Goal: Task Accomplishment & Management: Complete application form

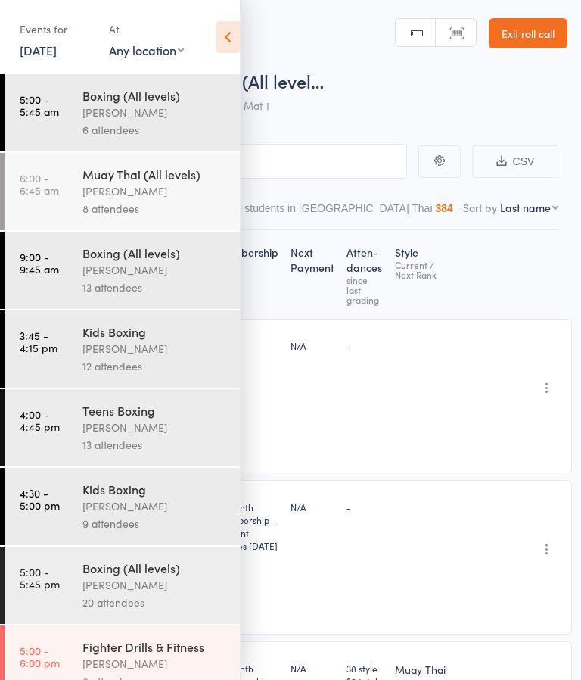
click at [219, 48] on icon at bounding box center [227, 37] width 23 height 32
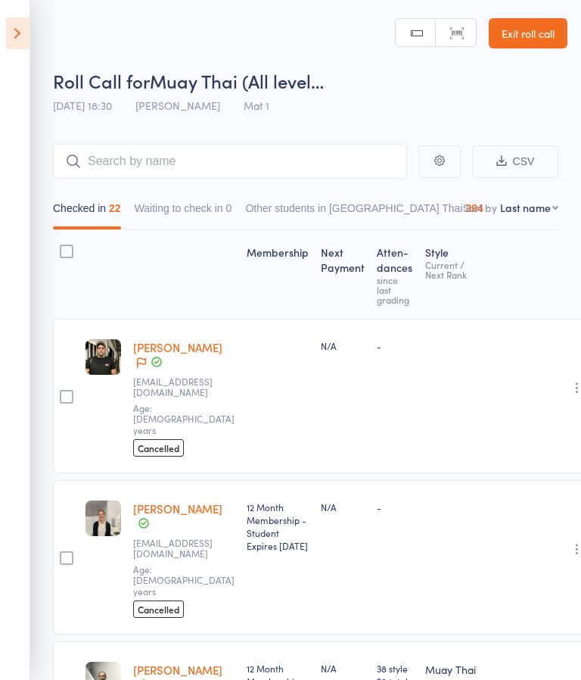
click at [512, 42] on link "Exit roll call" at bounding box center [528, 33] width 79 height 30
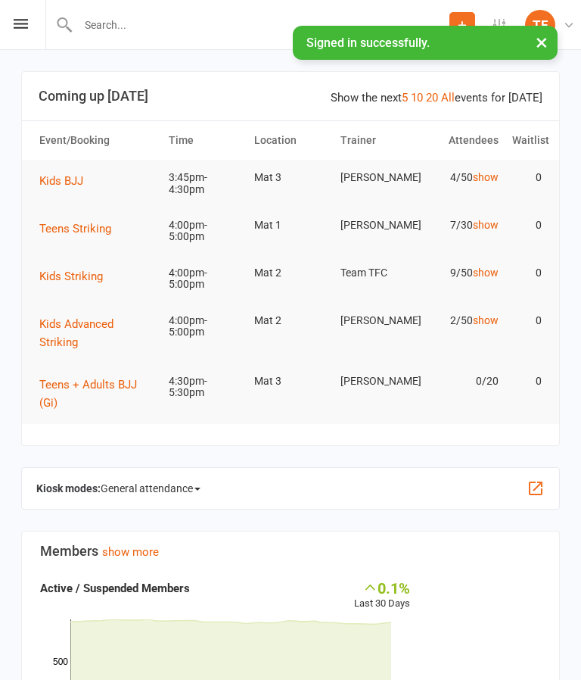
click at [26, 28] on icon at bounding box center [21, 24] width 14 height 10
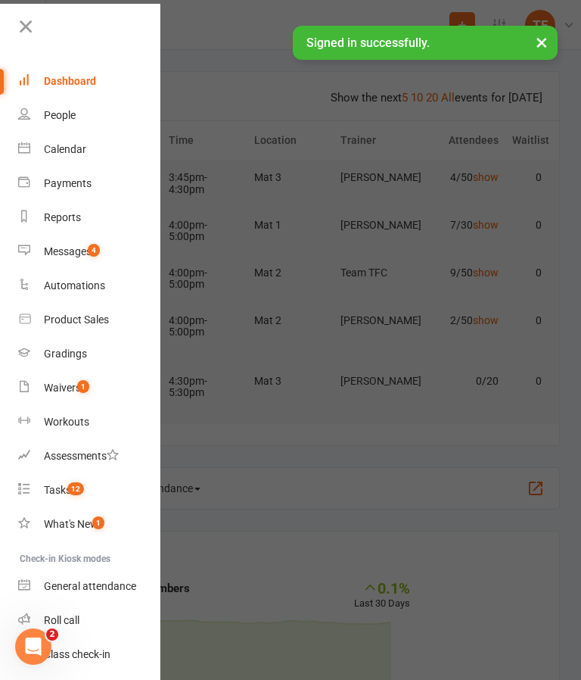
click at [67, 391] on div "Waivers" at bounding box center [62, 387] width 37 height 12
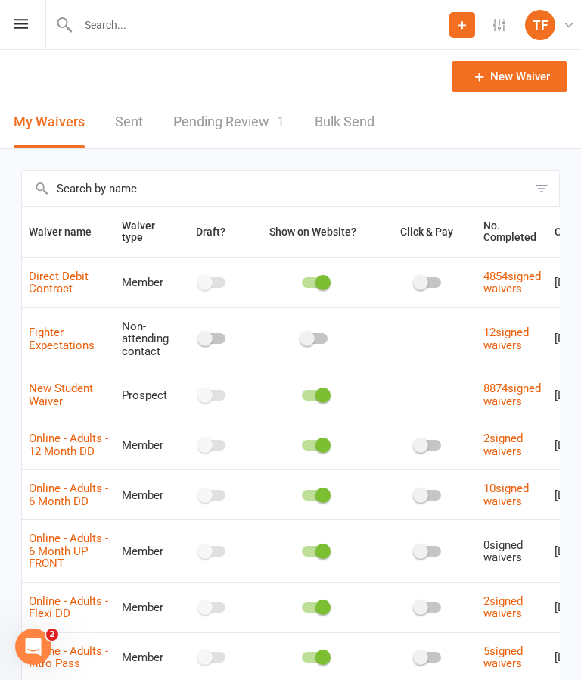
click at [197, 117] on link "Pending Review 1" at bounding box center [228, 122] width 111 height 52
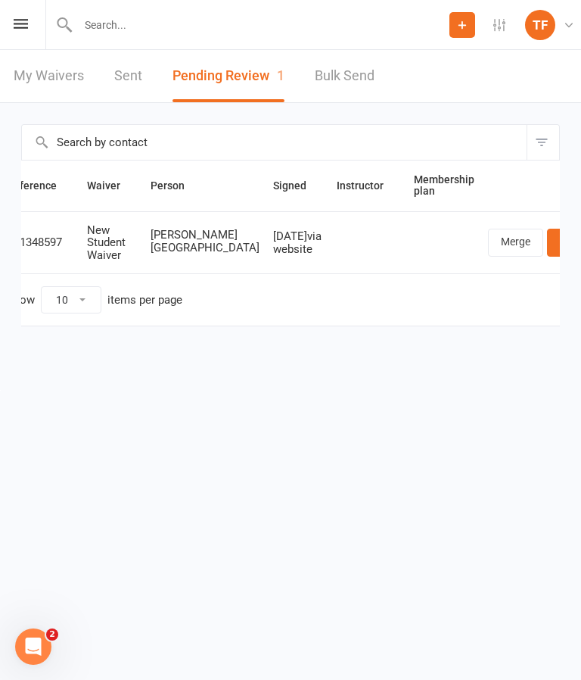
scroll to position [0, 21]
click at [548, 231] on link "Review" at bounding box center [577, 242] width 59 height 27
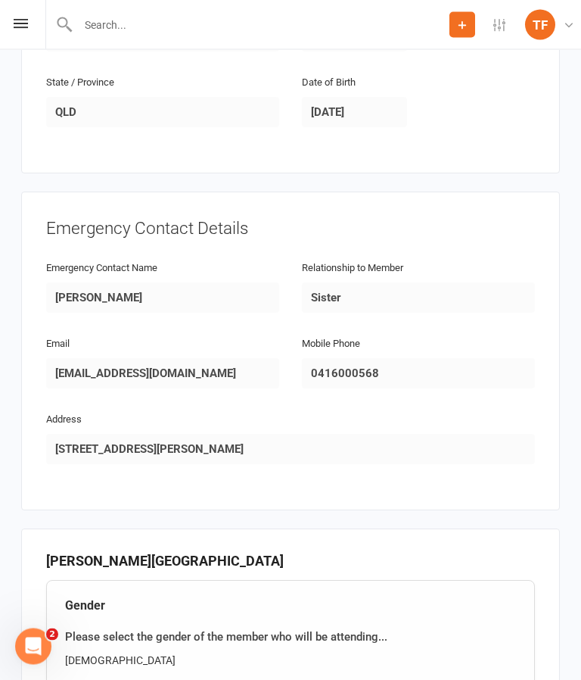
scroll to position [909, 0]
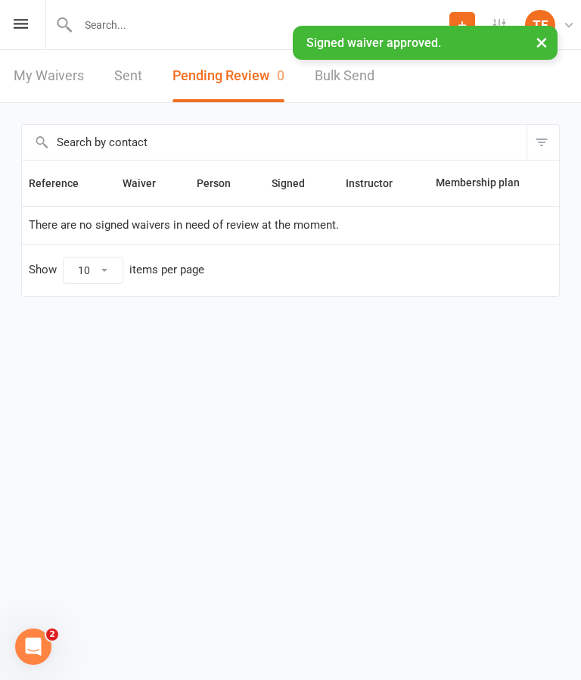
click at [115, 25] on input "text" at bounding box center [261, 24] width 376 height 21
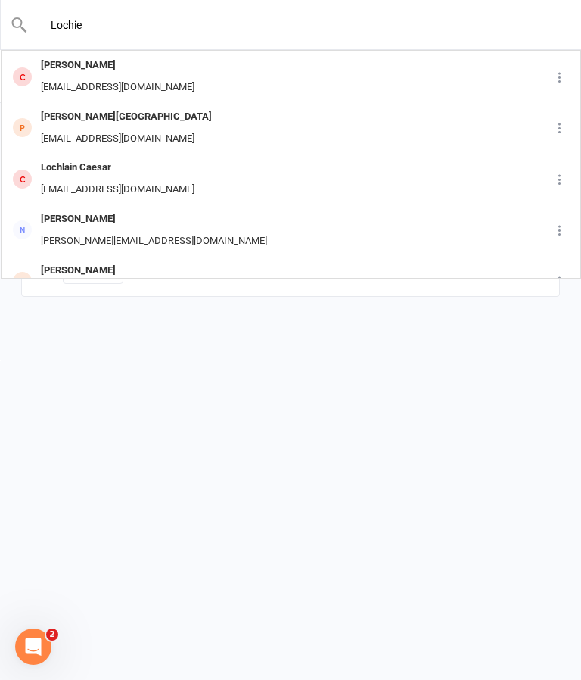
type input "Lochie"
click at [95, 128] on div "Lochiehall6@gmail.com" at bounding box center [126, 139] width 180 height 22
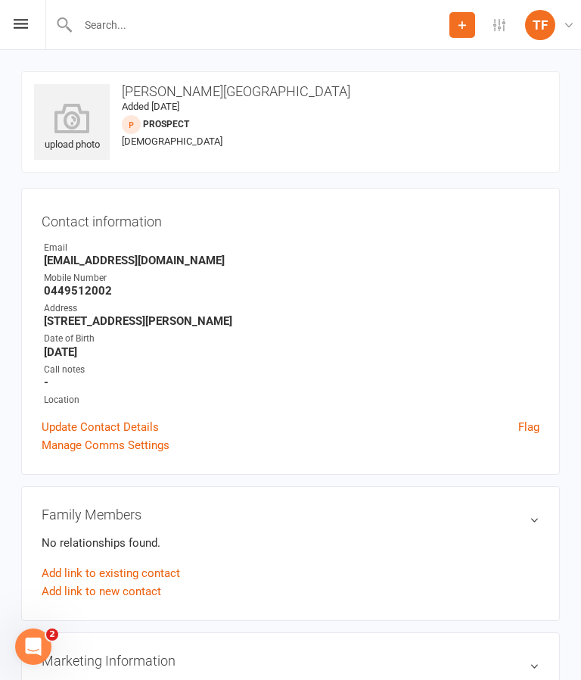
click at [70, 126] on icon at bounding box center [72, 118] width 76 height 30
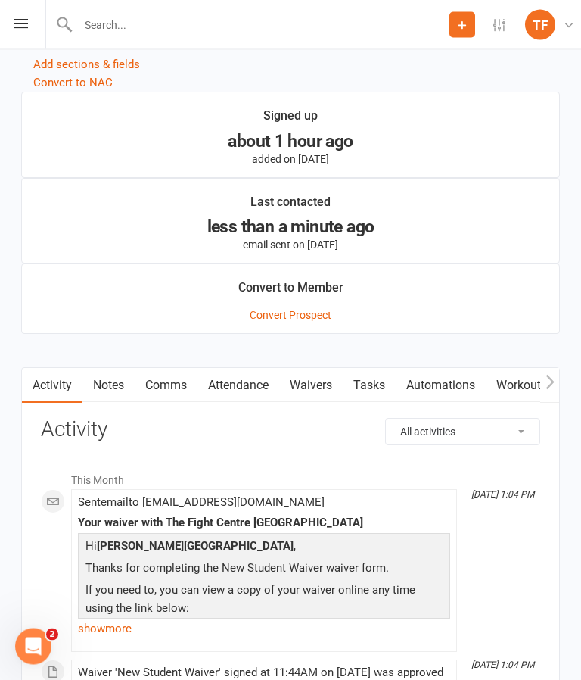
scroll to position [1502, 0]
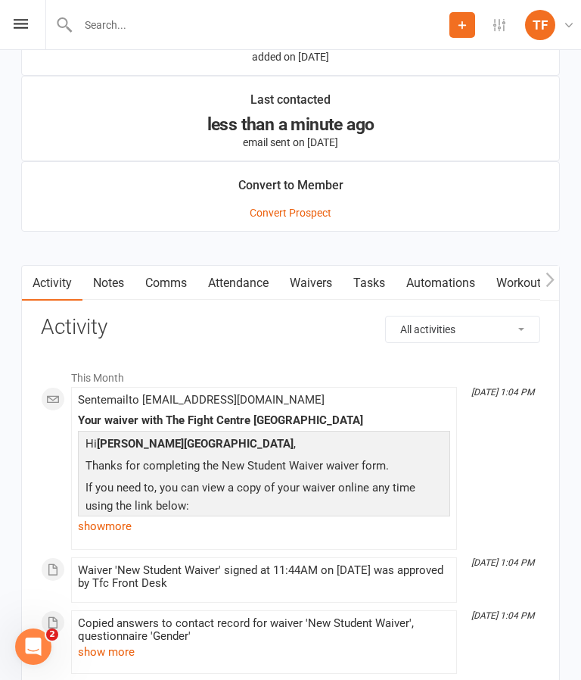
click at [304, 291] on link "Waivers" at bounding box center [311, 283] width 64 height 35
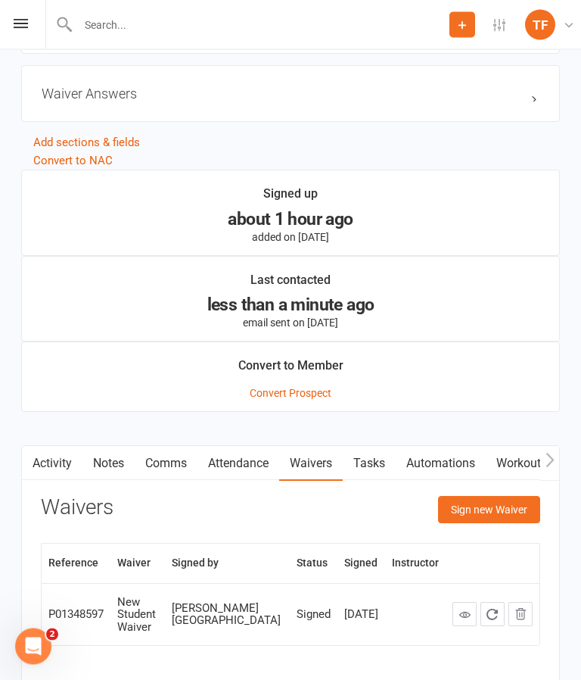
click at [503, 520] on button "Sign new Waiver" at bounding box center [489, 509] width 102 height 27
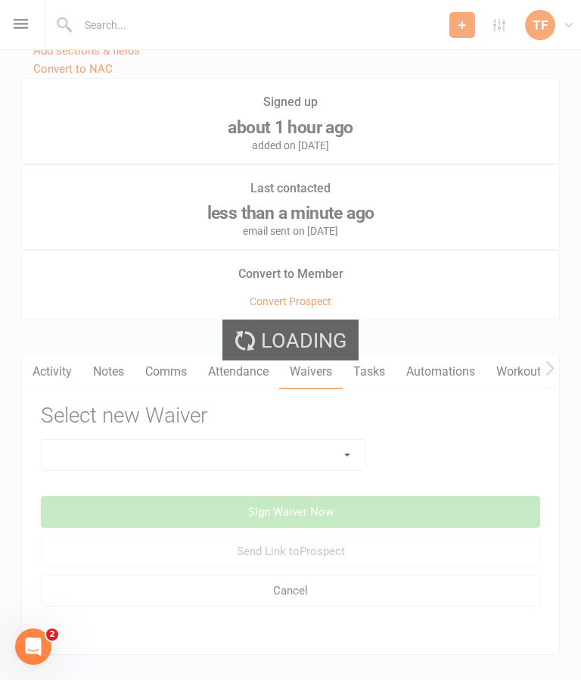
scroll to position [1421, 0]
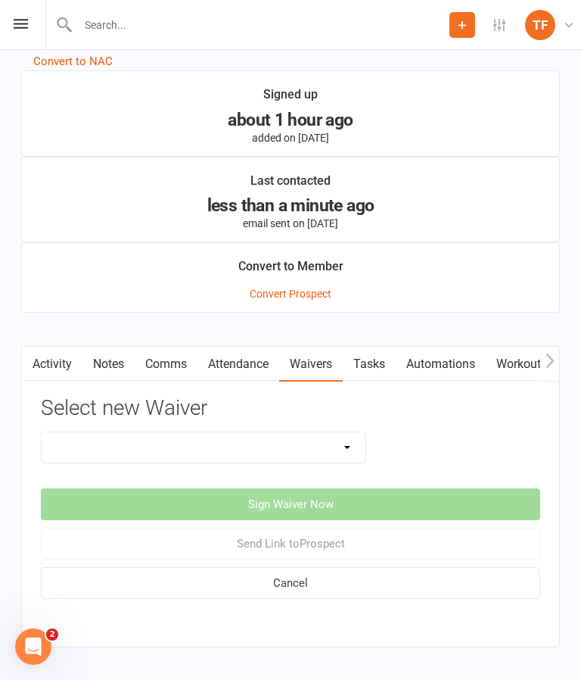
click at [353, 456] on select "Direct Debit Contract New Student Waiver Online - Adults - 12 Month DD Online -…" at bounding box center [204, 447] width 324 height 30
select select "2207"
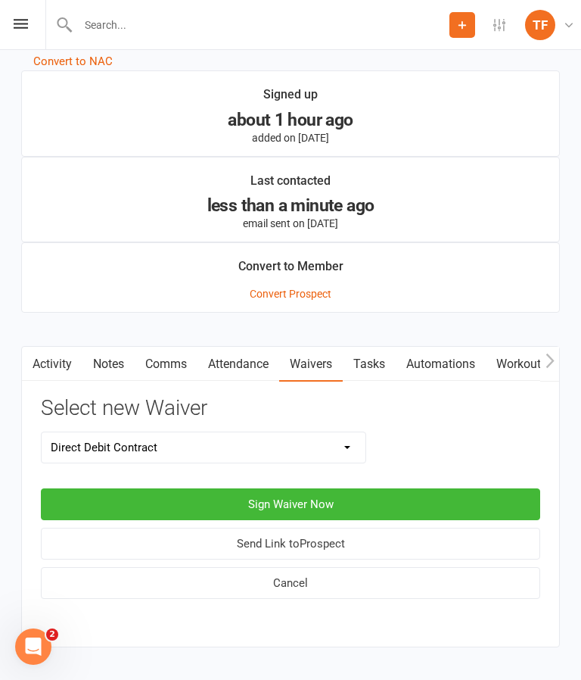
click at [141, 508] on button "Sign Waiver Now" at bounding box center [291, 504] width 500 height 32
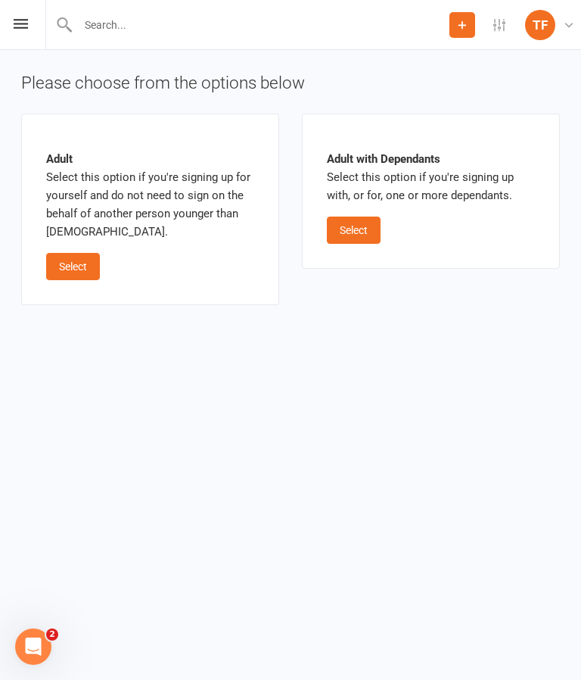
click at [68, 273] on button "Select" at bounding box center [73, 266] width 54 height 27
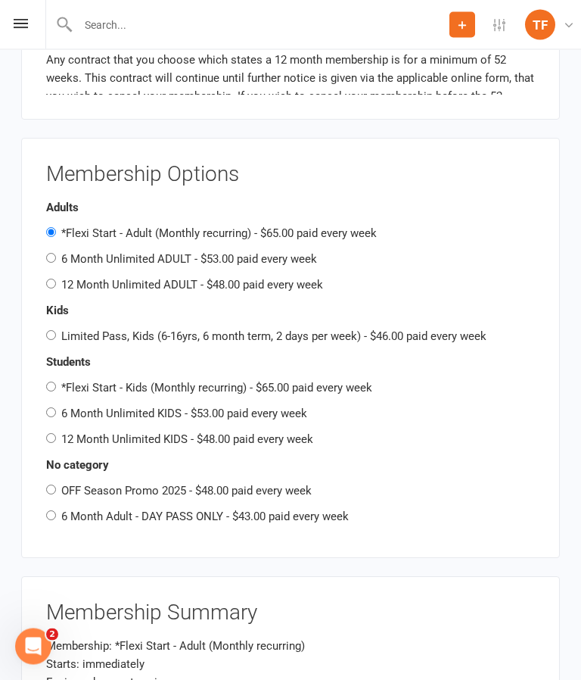
scroll to position [1679, 0]
click at [56, 279] on input "12 Month Unlimited ADULT - $48.00 paid every week" at bounding box center [51, 284] width 10 height 10
radio input "true"
radio input "false"
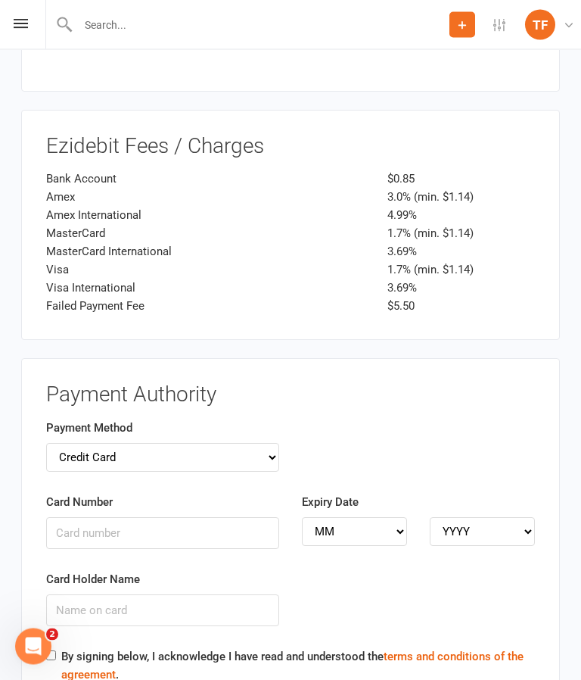
scroll to position [2340, 0]
click at [247, 443] on select "Credit Card Bank Account" at bounding box center [162, 457] width 233 height 29
click at [217, 517] on input "Card Number" at bounding box center [162, 533] width 233 height 32
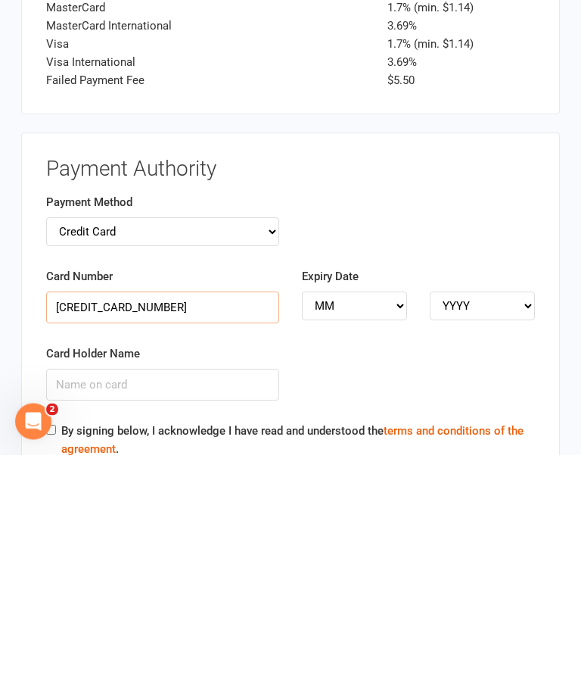
type input "4622630047981604"
click at [378, 517] on select "MM 01 02 03 04 05 06 07 08 09 10 11 12" at bounding box center [354, 531] width 105 height 29
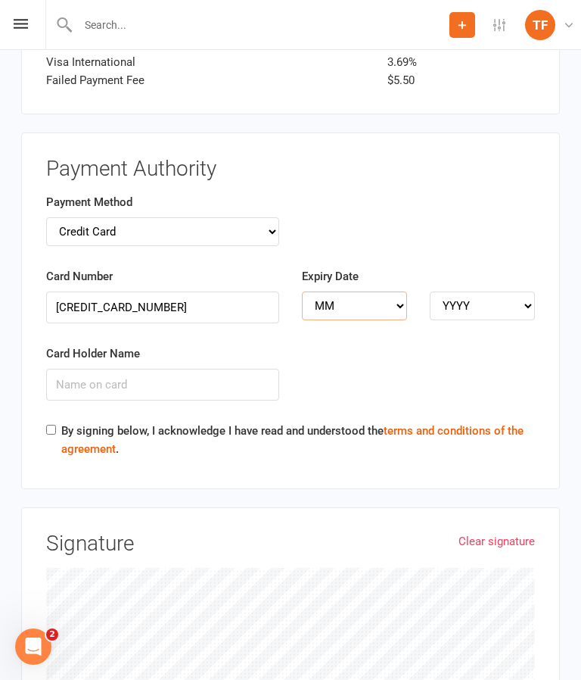
select select "10"
click at [486, 291] on select "YYYY 2025 2026 2027 2028 2029 2030 2031 2032 2033 2034" at bounding box center [482, 305] width 105 height 29
select select "2026"
click at [229, 369] on input "Card Holder Name" at bounding box center [162, 385] width 233 height 32
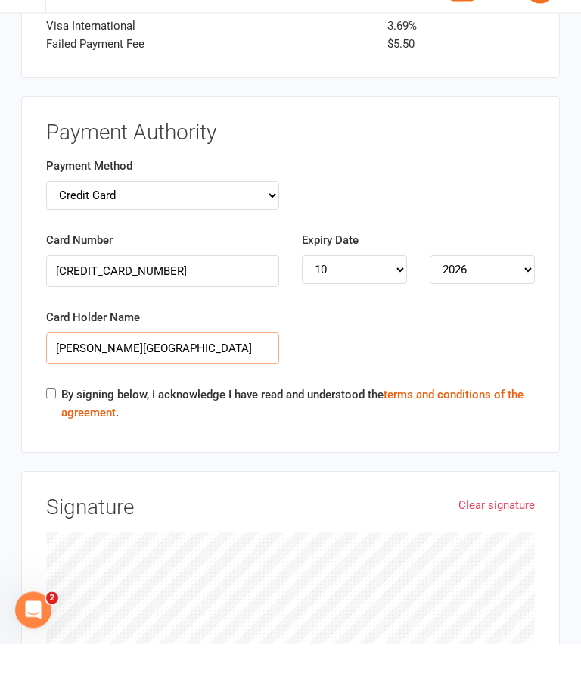
type input "Lochlan Mitchelson-Hall"
click at [47, 425] on input "By signing below, I acknowledge I have read and understood the terms and condit…" at bounding box center [51, 430] width 10 height 10
checkbox input "true"
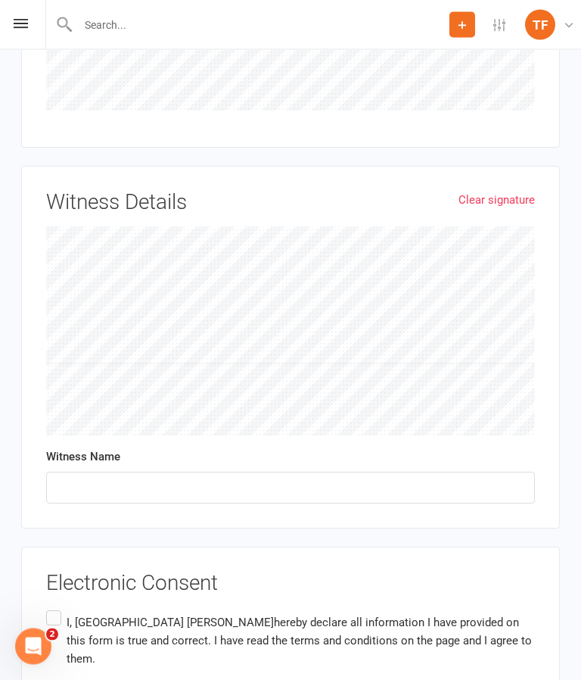
scroll to position [3239, 0]
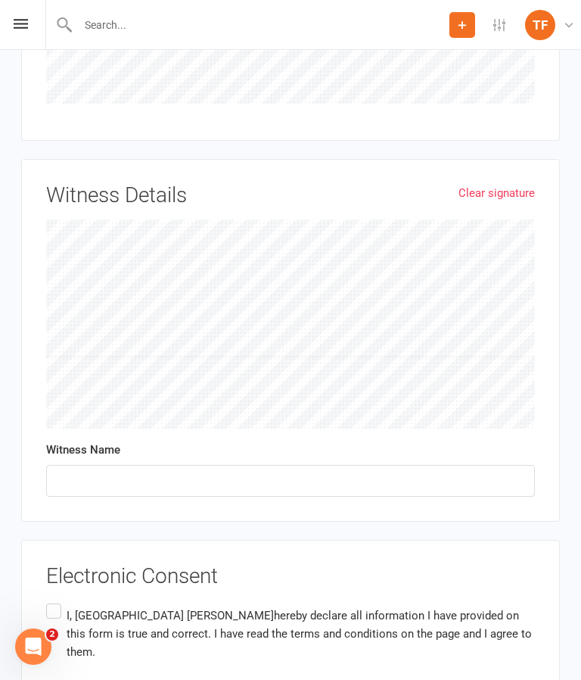
click at [62, 600] on label "I, Lochie Mitchelson-Hall hereby declare all information I have provided on thi…" at bounding box center [290, 633] width 489 height 66
click at [56, 600] on input "I, Lochie Mitchelson-Hall hereby declare all information I have provided on thi…" at bounding box center [51, 600] width 10 height 0
click at [89, 465] on input "text" at bounding box center [290, 481] width 489 height 32
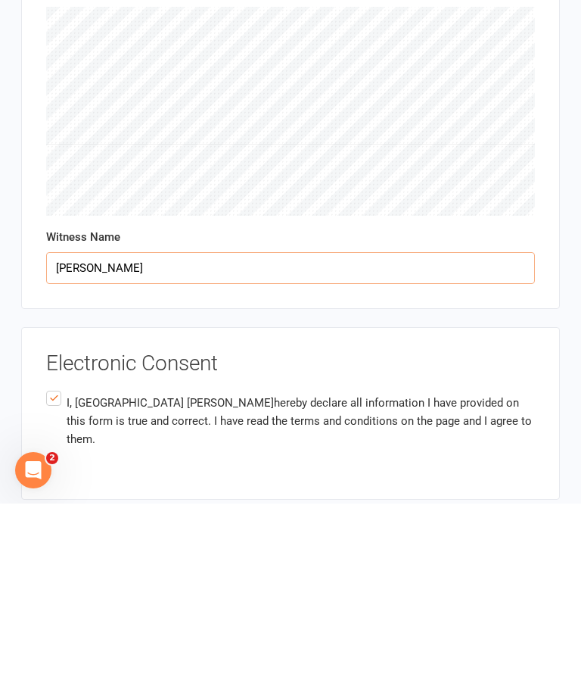
type input "Nate"
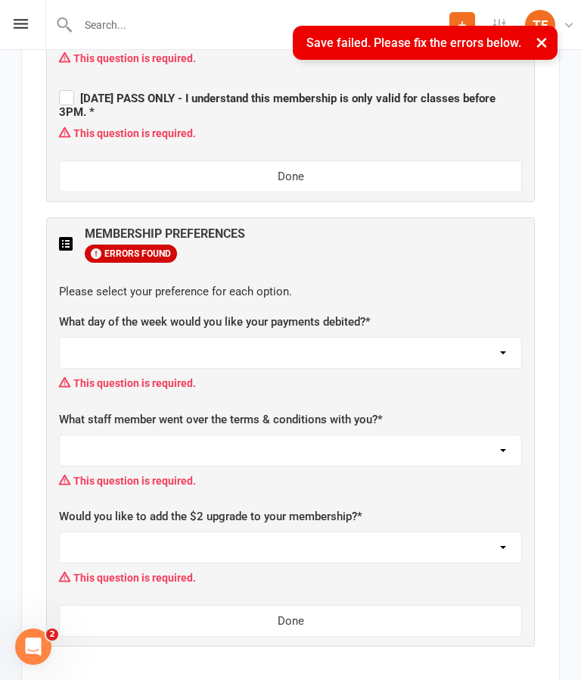
scroll to position [706, 0]
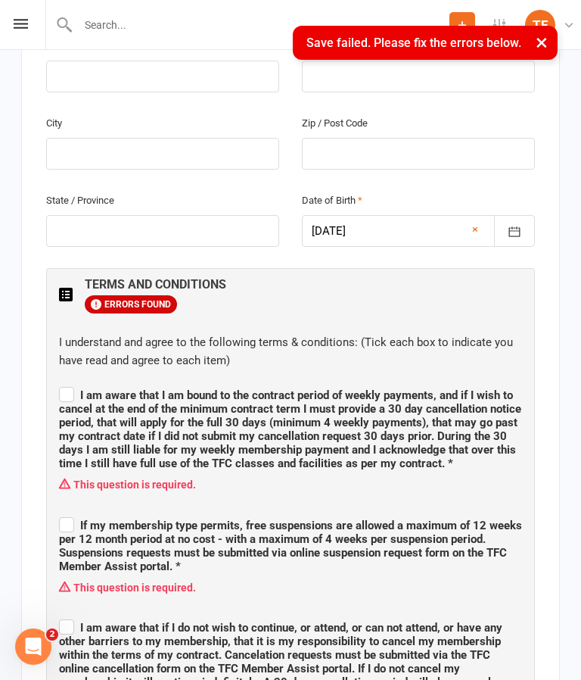
click at [72, 384] on label "I am aware that I am bound to the contract period of weekly payments, and if I …" at bounding box center [290, 427] width 463 height 86
click at [72, 381] on input "I am aware that I am bound to the contract period of weekly payments, and if I …" at bounding box center [290, 381] width 463 height 0
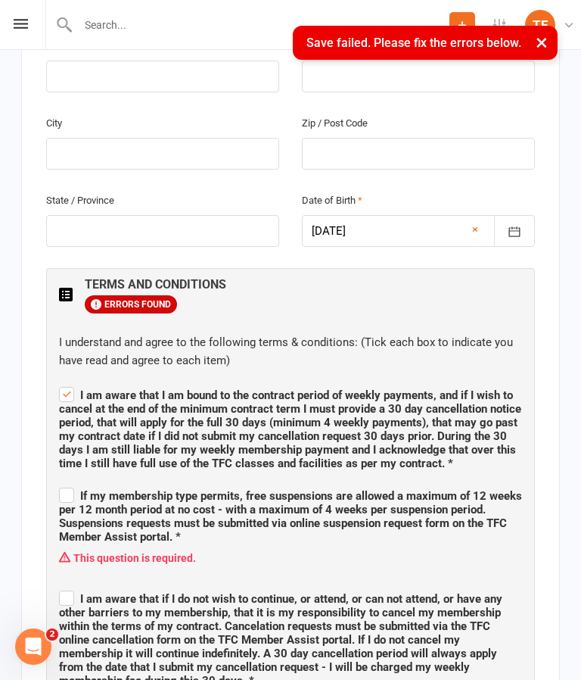
click at [69, 384] on label "I am aware that I am bound to the contract period of weekly payments, and if I …" at bounding box center [290, 427] width 463 height 86
click at [69, 381] on input "I am aware that I am bound to the contract period of weekly payments, and if I …" at bounding box center [290, 381] width 463 height 0
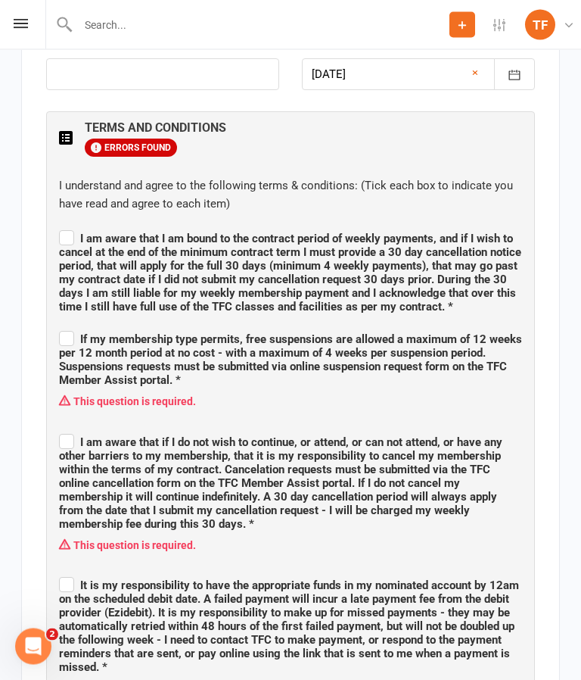
click at [79, 232] on span "I am aware that I am bound to the contract period of weekly payments, and if I …" at bounding box center [290, 273] width 462 height 82
click at [79, 226] on input "I am aware that I am bound to the contract period of weekly payments, and if I …" at bounding box center [290, 226] width 463 height 0
checkbox input "true"
click at [67, 328] on label "If my membership type permits, free suspensions are allowed a maximum of 12 wee…" at bounding box center [290, 357] width 463 height 59
click at [67, 325] on input "If my membership type permits, free suspensions are allowed a maximum of 12 wee…" at bounding box center [290, 325] width 463 height 0
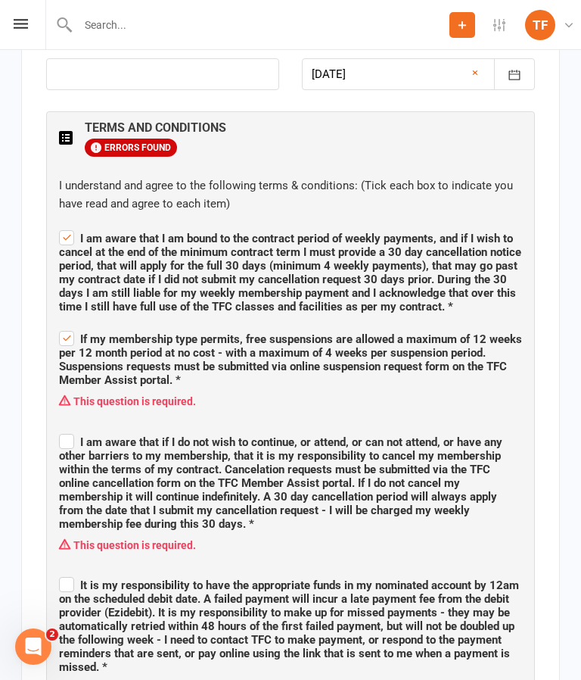
checkbox input "true"
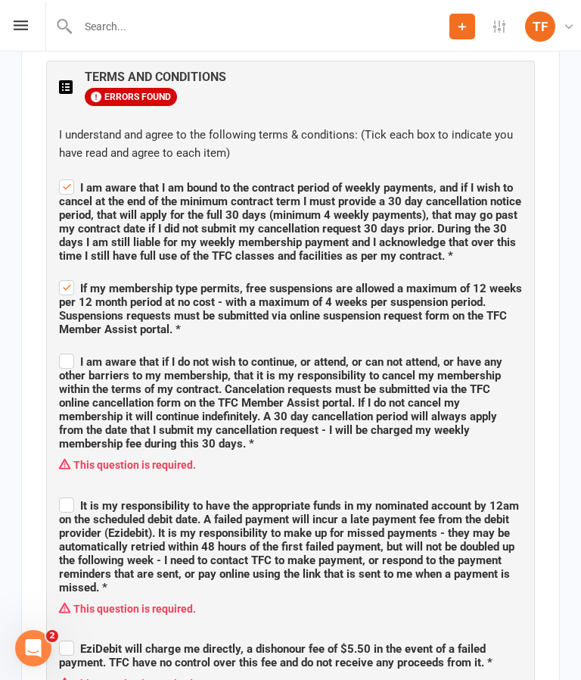
click at [64, 353] on span "I am aware that if I do not wish to continue, or attend, or can not attend, or …" at bounding box center [281, 400] width 444 height 95
click at [64, 347] on input "I am aware that if I do not wish to continue, or attend, or can not attend, or …" at bounding box center [290, 347] width 463 height 0
checkbox input "true"
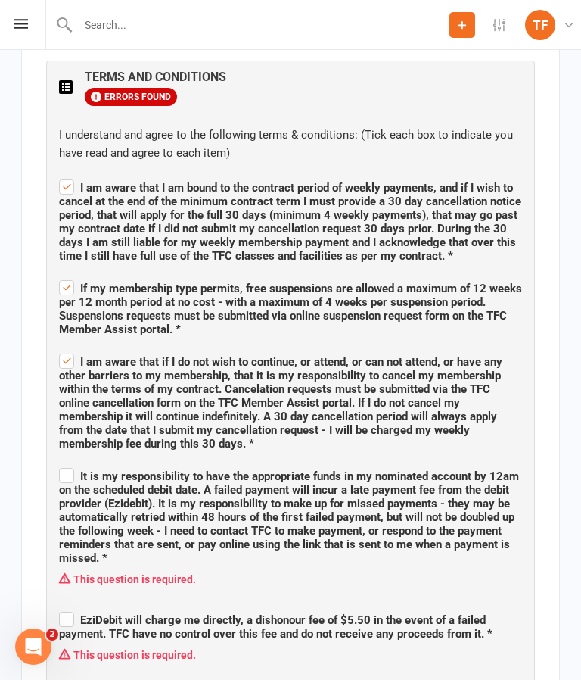
click at [81, 469] on span "It is my responsibility to have the appropriate funds in my nominated account b…" at bounding box center [289, 516] width 460 height 95
click at [81, 462] on input "It is my responsibility to have the appropriate funds in my nominated account b…" at bounding box center [290, 462] width 463 height 0
checkbox input "true"
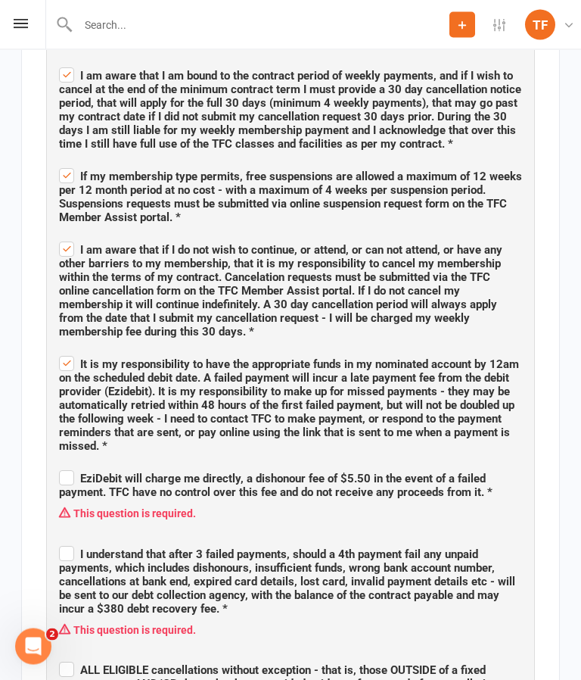
scroll to position [1026, 0]
click at [70, 472] on span "EziDebit will charge me directly, a dishonour fee of $5.50 in the event of a fa…" at bounding box center [276, 485] width 434 height 27
click at [70, 465] on input "EziDebit will charge me directly, a dishonour fee of $5.50 in the event of a fa…" at bounding box center [290, 465] width 463 height 0
checkbox input "true"
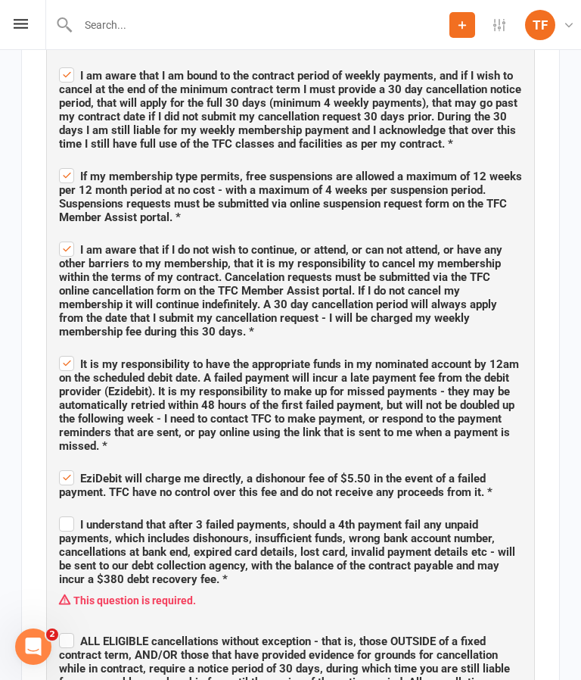
click at [66, 526] on span "I understand that after 3 failed payments, should a 4th payment fail any unpaid…" at bounding box center [287, 552] width 456 height 68
click at [66, 511] on input "I understand that after 3 failed payments, should a 4th payment fail any unpaid…" at bounding box center [290, 511] width 463 height 0
checkbox input "true"
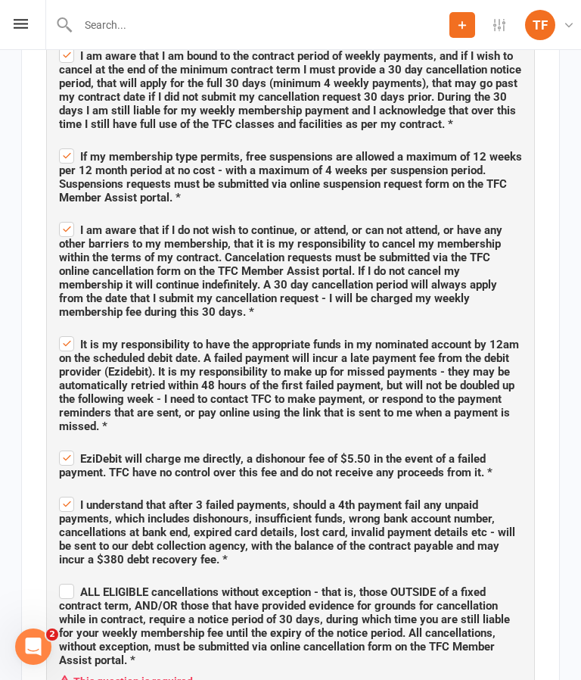
scroll to position [1284, 0]
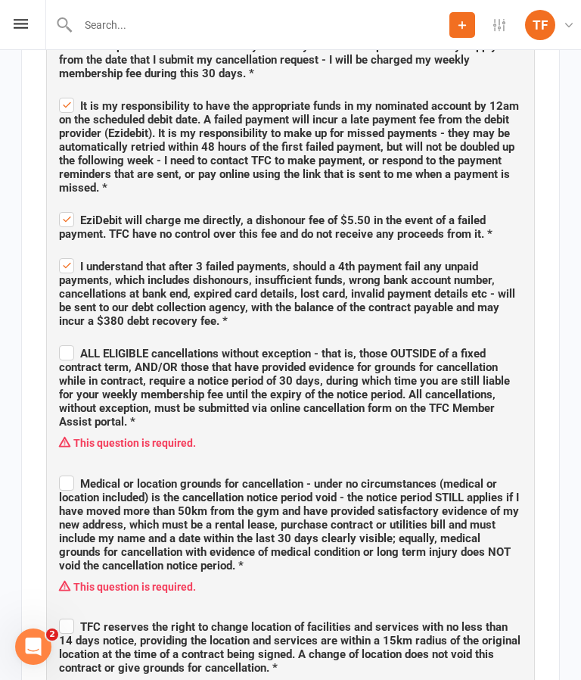
click at [64, 347] on span "ALL ELIGIBLE cancellations without exception - that is, those OUTSIDE of a fixe…" at bounding box center [284, 388] width 451 height 82
click at [64, 340] on input "ALL ELIGIBLE cancellations without exception - that is, those OUTSIDE of a fixe…" at bounding box center [290, 340] width 463 height 0
checkbox input "true"
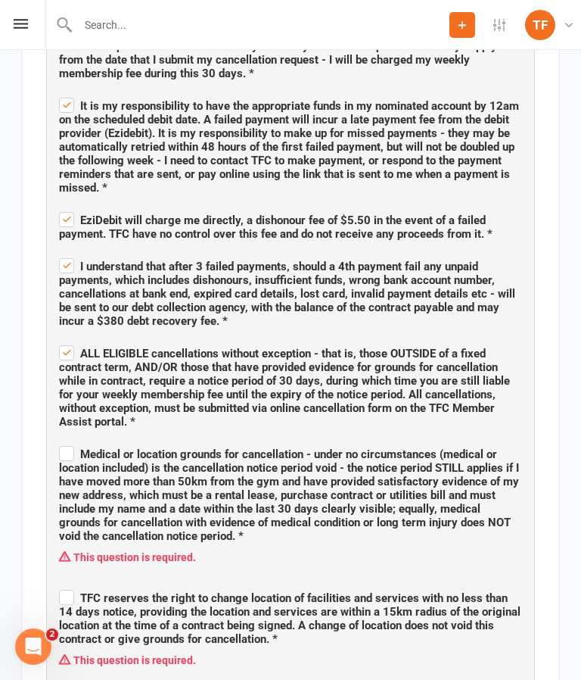
click at [70, 447] on span "Medical or location grounds for cancellation - under no circumstances (medical …" at bounding box center [289, 494] width 460 height 95
click at [70, 440] on input "Medical or location grounds for cancellation - under no circumstances (medical …" at bounding box center [290, 440] width 463 height 0
checkbox input "true"
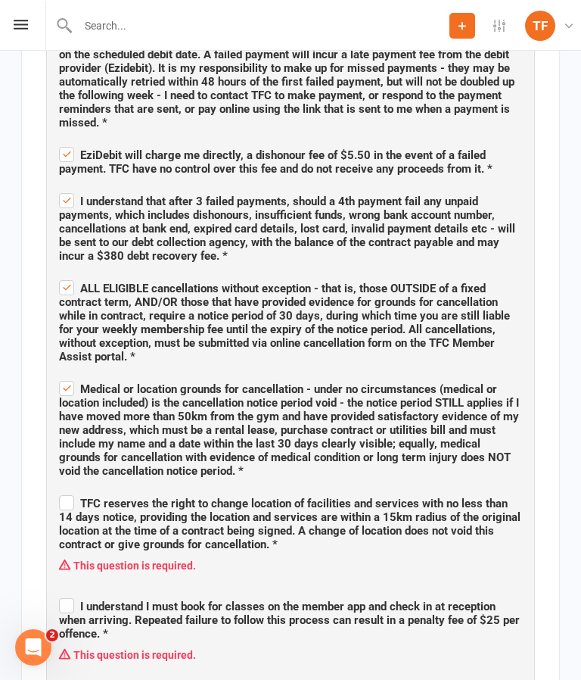
click at [69, 496] on span "TFC reserves the right to change location of facilities and services with no le…" at bounding box center [290, 523] width 462 height 54
click at [69, 489] on input "TFC reserves the right to change location of facilities and services with no le…" at bounding box center [290, 489] width 463 height 0
checkbox input "true"
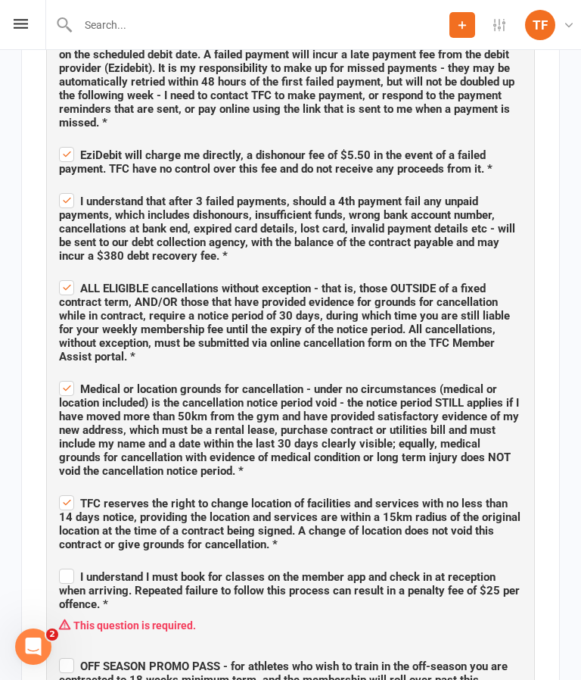
click at [76, 570] on span "I understand I must book for classes on the member app and check in at receptio…" at bounding box center [289, 590] width 461 height 41
click at [76, 563] on input "I understand I must book for classes on the member app and check in at receptio…" at bounding box center [290, 563] width 463 height 0
checkbox input "true"
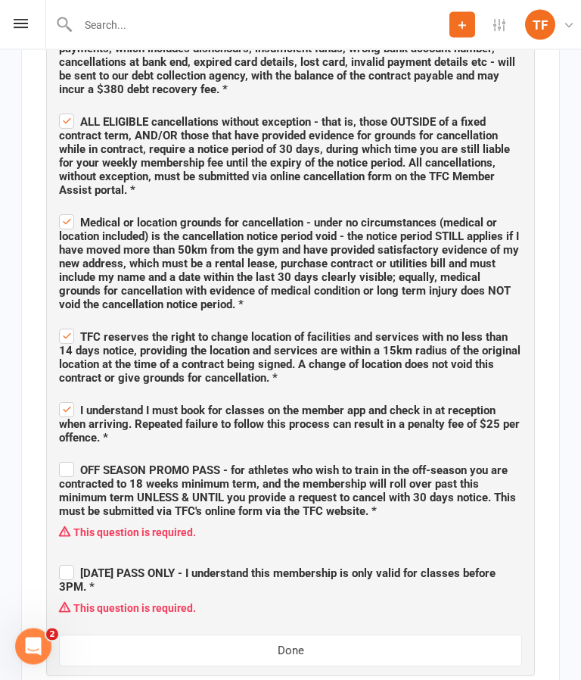
click at [64, 459] on label "OFF SEASON PROMO PASS - for athletes who wish to train in the off-season you ar…" at bounding box center [290, 488] width 463 height 59
click at [64, 457] on input "OFF SEASON PROMO PASS - for athletes who wish to train in the off-season you ar…" at bounding box center [290, 457] width 463 height 0
checkbox input "true"
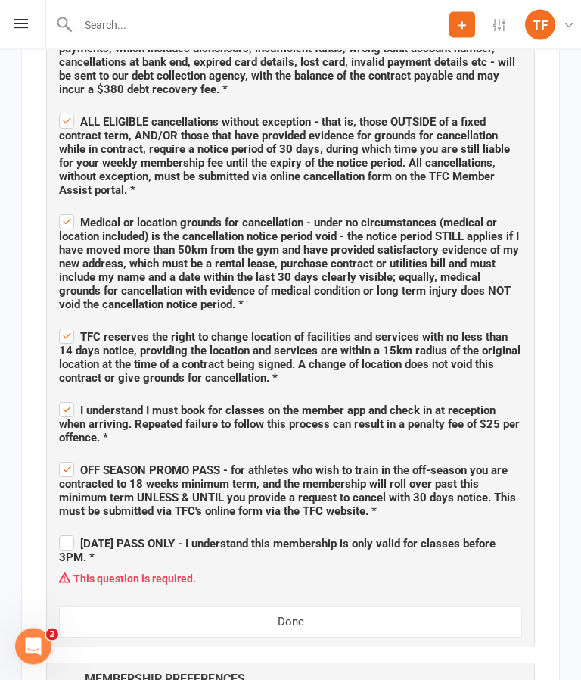
scroll to position [1515, 0]
click at [73, 532] on label "ADULTS DAY PASS ONLY - I understand this membership is only valid for classes b…" at bounding box center [290, 548] width 463 height 32
click at [73, 530] on input "ADULTS DAY PASS ONLY - I understand this membership is only valid for classes b…" at bounding box center [290, 530] width 463 height 0
checkbox input "true"
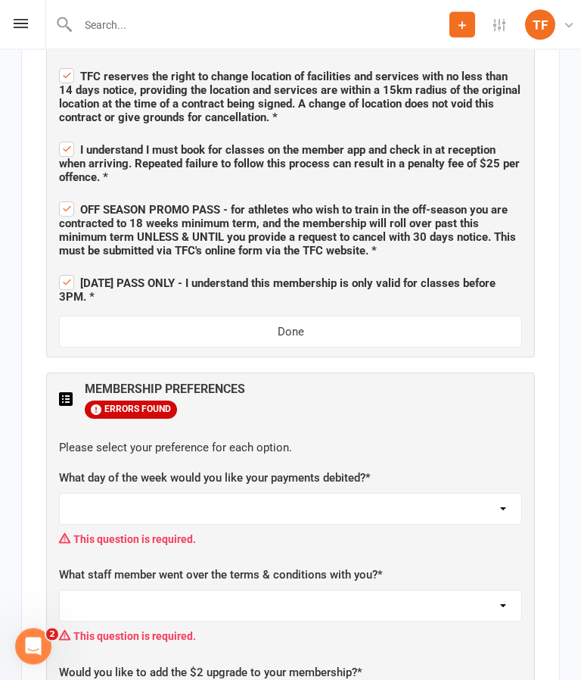
scroll to position [1776, 0]
click at [506, 493] on select "Monday Tuesday Wednesday Thursday Friday" at bounding box center [291, 508] width 462 height 30
select select "Thursday"
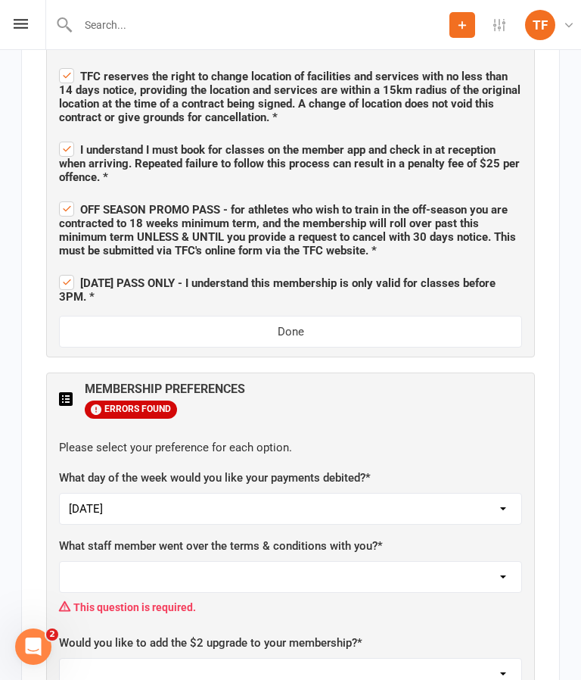
click at [509, 562] on select "Not sure Ben Johnston Carter Heatley Dan Hearn Diego Pereira Harry Sheppard Jam…" at bounding box center [291, 577] width 462 height 30
select select "Nathaniel Law"
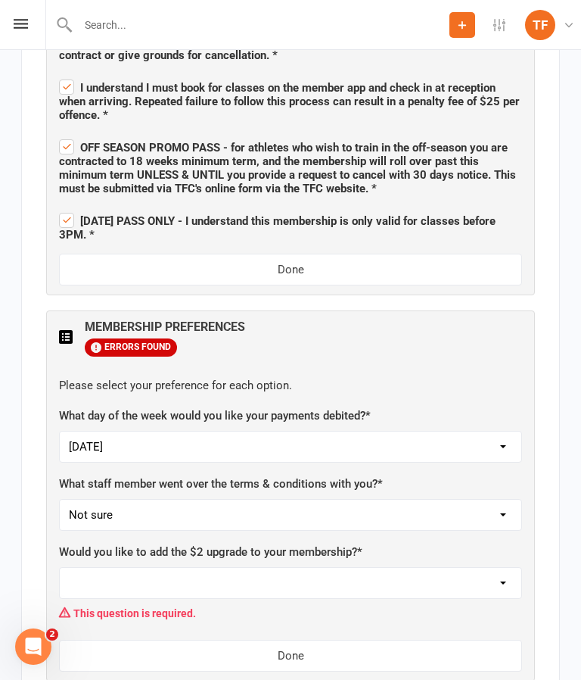
scroll to position [1837, 0]
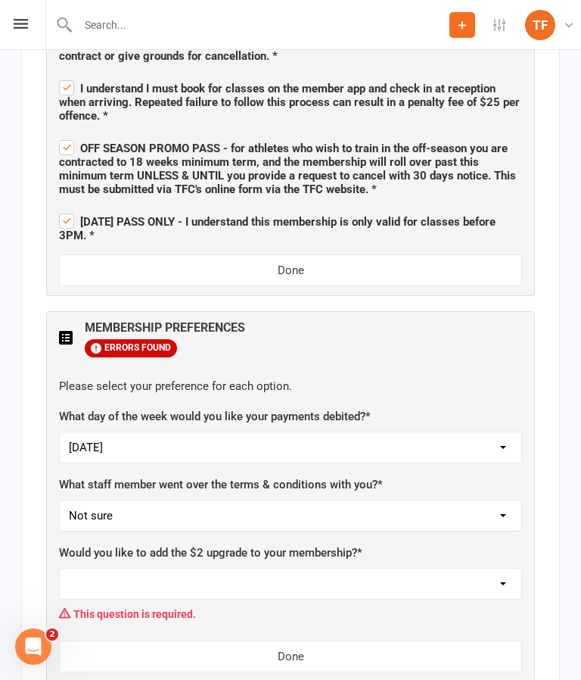
click at [500, 568] on select "Yes, please add Not at this time" at bounding box center [291, 583] width 462 height 30
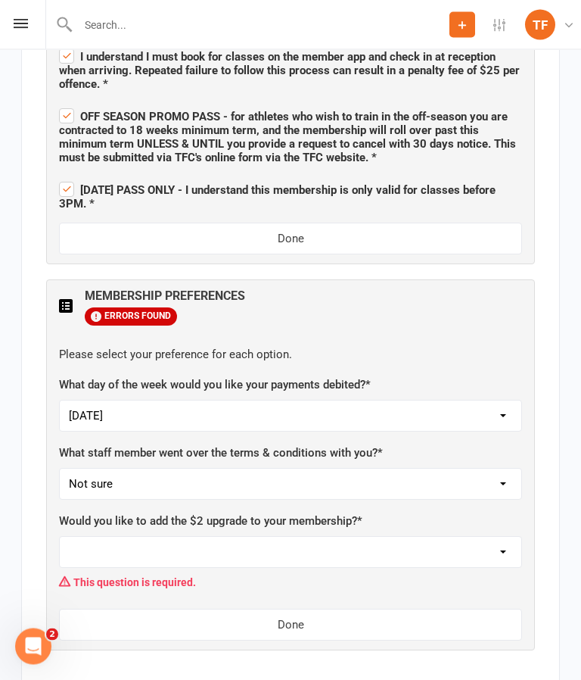
scroll to position [1869, 0]
click at [497, 537] on select "Yes, please add Not at this time" at bounding box center [291, 552] width 462 height 30
select select "Not at this time"
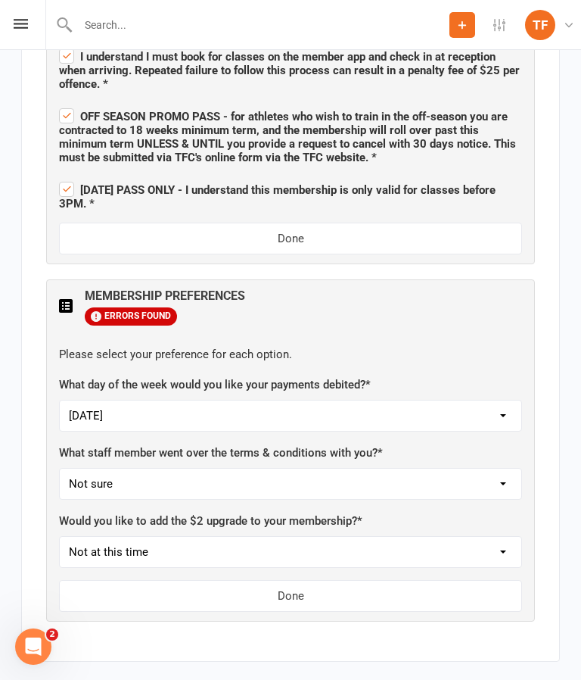
click at [257, 580] on button "Done" at bounding box center [290, 596] width 463 height 32
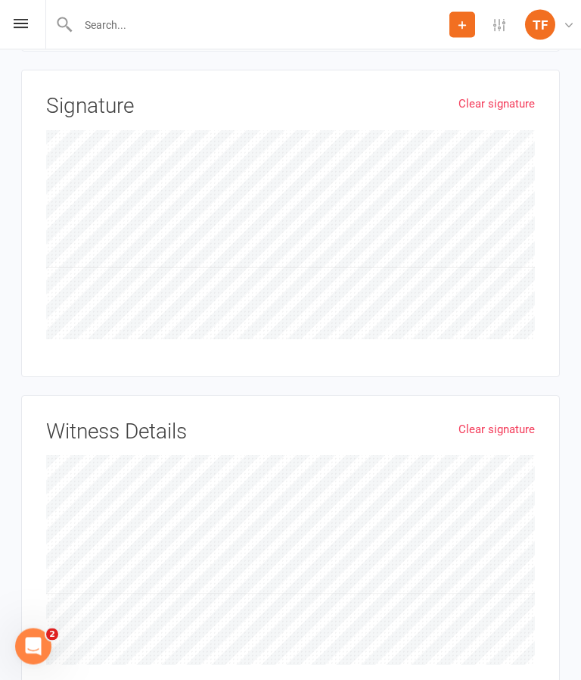
scroll to position [4309, 0]
